Goal: Information Seeking & Learning: Learn about a topic

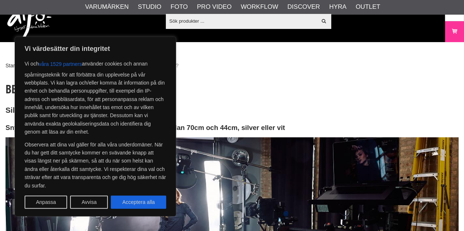
scroll to position [97, 0]
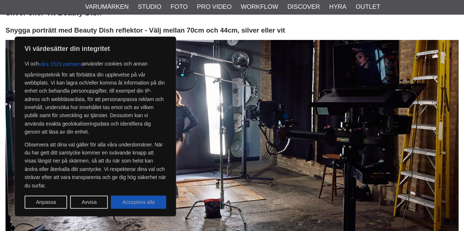
click at [139, 205] on button "Acceptera alla" at bounding box center [138, 202] width 55 height 13
checkbox input "true"
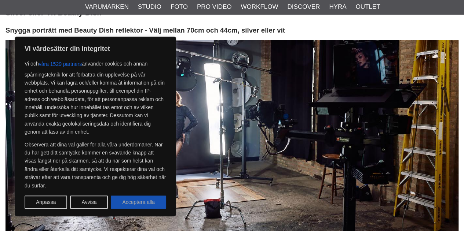
checkbox input "true"
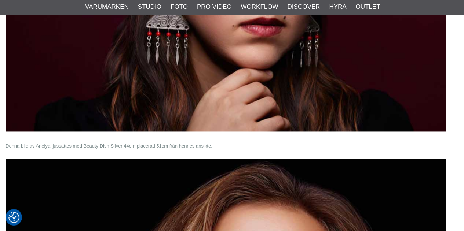
scroll to position [1805, 0]
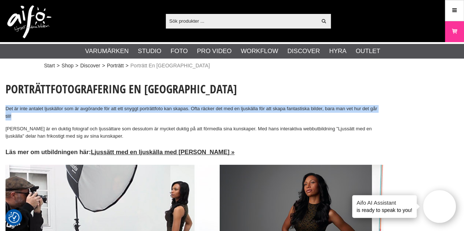
drag, startPoint x: 26, startPoint y: 115, endPoint x: 0, endPoint y: 105, distance: 28.3
copy p "Det är inte antalet ljuskällor som är avgörande för att ett snyggt porträttfoto…"
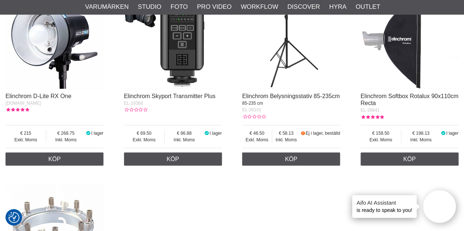
scroll to position [748, 0]
